Goal: Find specific page/section: Find specific page/section

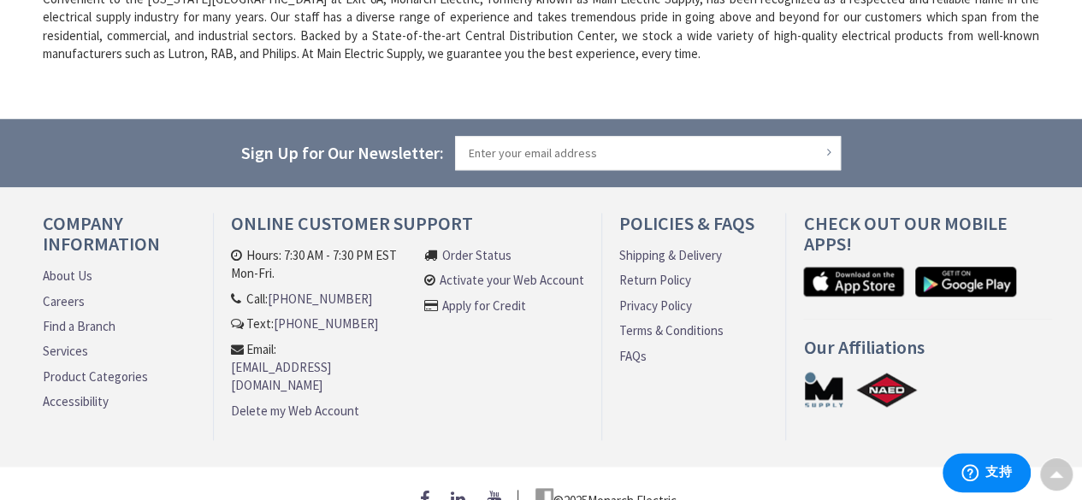
scroll to position [742, 0]
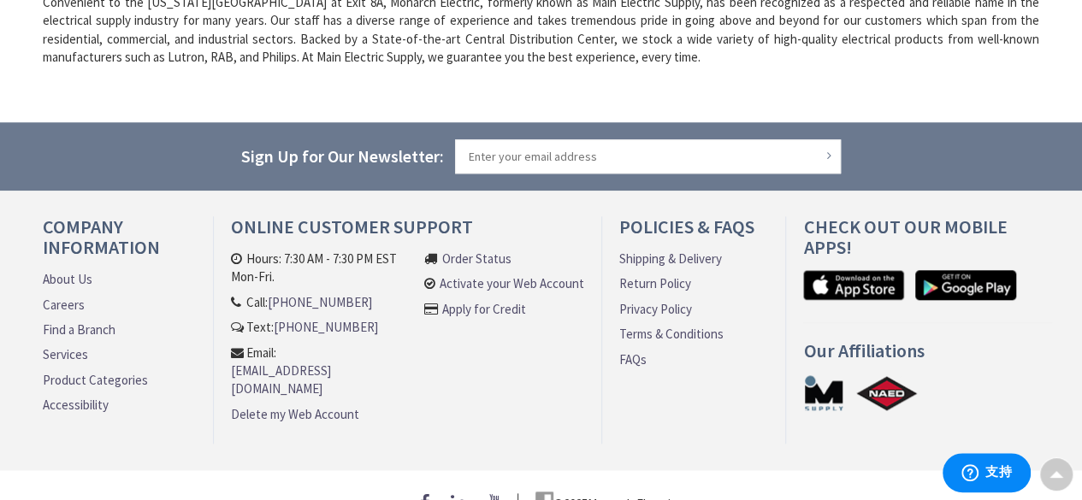
click at [116, 381] on link "Product Categories" at bounding box center [95, 380] width 105 height 18
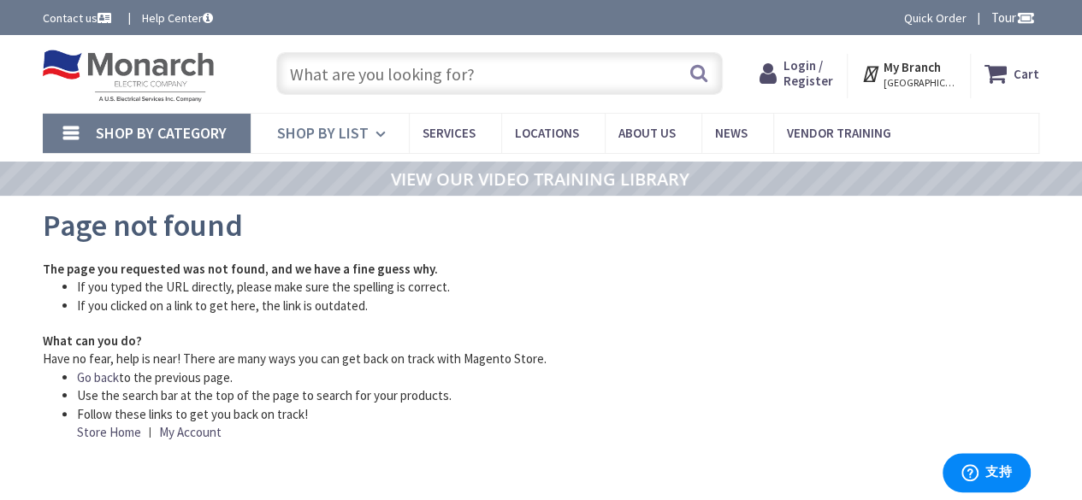
click at [310, 133] on span "Shop By List" at bounding box center [323, 133] width 92 height 20
click at [375, 133] on icon at bounding box center [383, 134] width 16 height 38
click at [377, 133] on icon at bounding box center [383, 134] width 16 height 38
click at [375, 133] on icon at bounding box center [383, 134] width 16 height 38
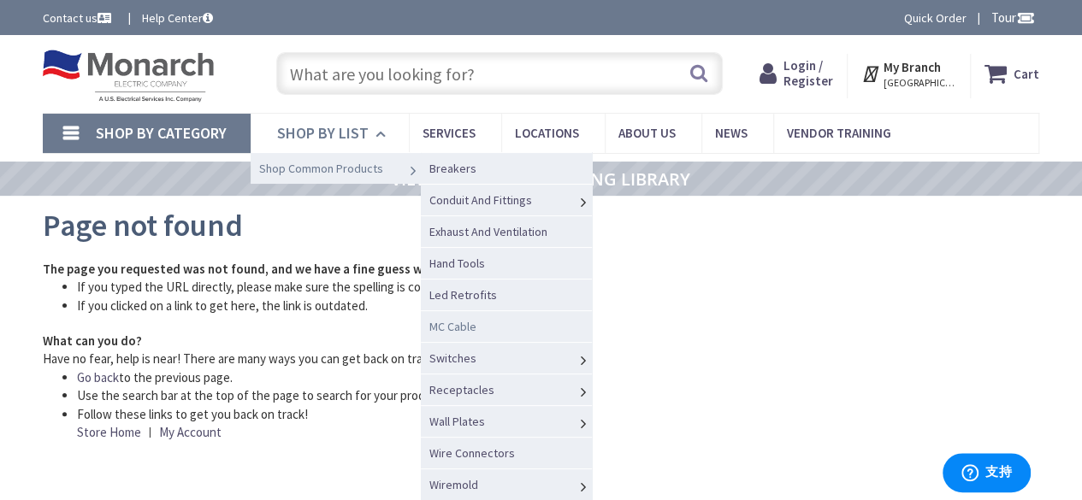
click at [443, 322] on span "MC Cable" at bounding box center [452, 326] width 47 height 15
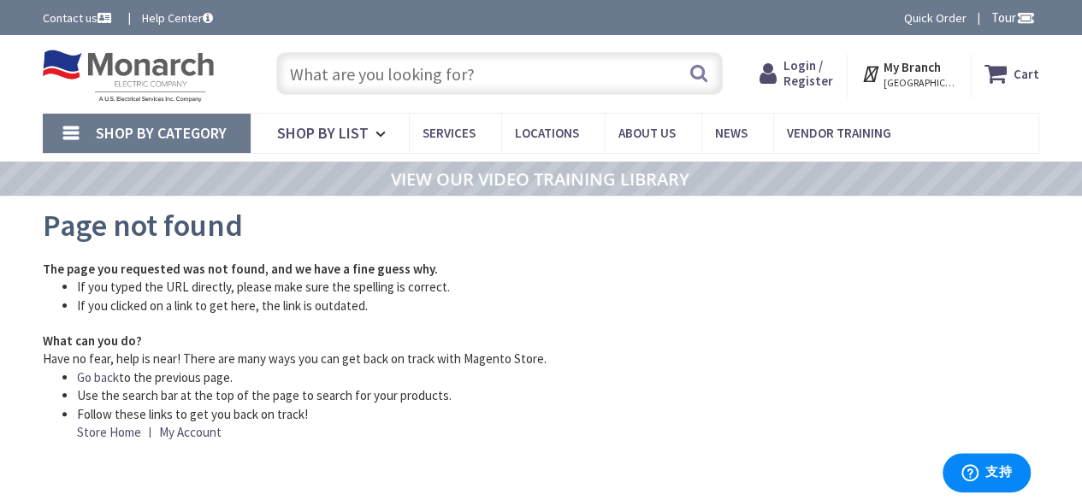
click at [580, 413] on li "Follow these links to get you back on track! Store Home | My Account" at bounding box center [475, 423] width 796 height 37
